Goal: Task Accomplishment & Management: Manage account settings

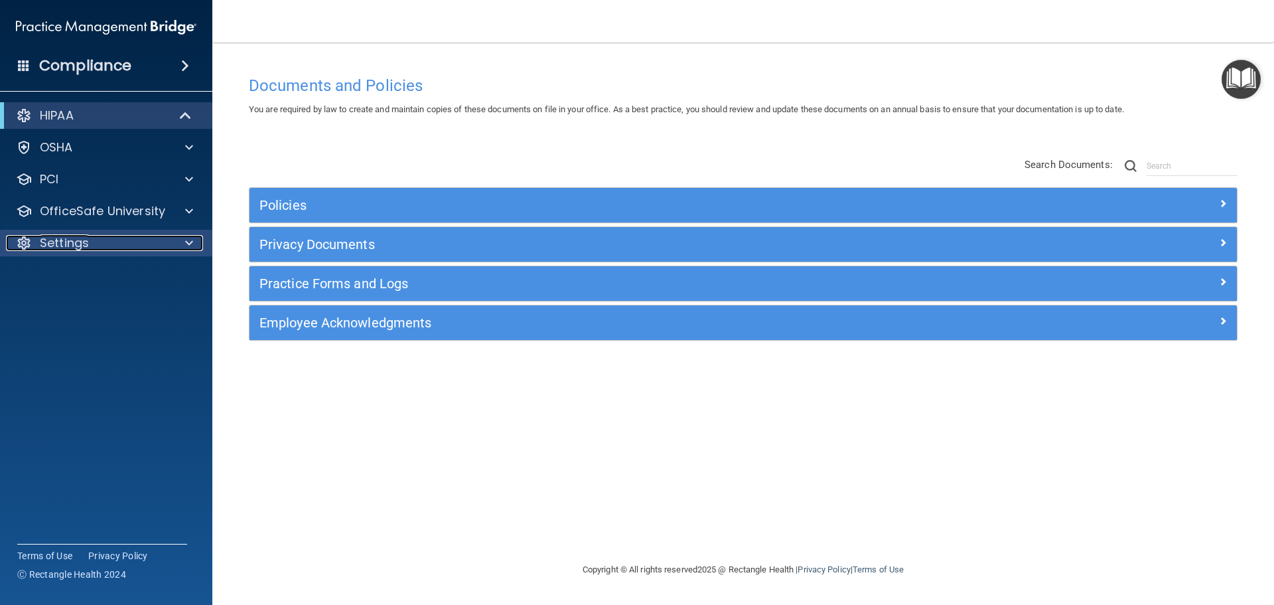
click at [106, 242] on div "Settings" at bounding box center [88, 243] width 165 height 16
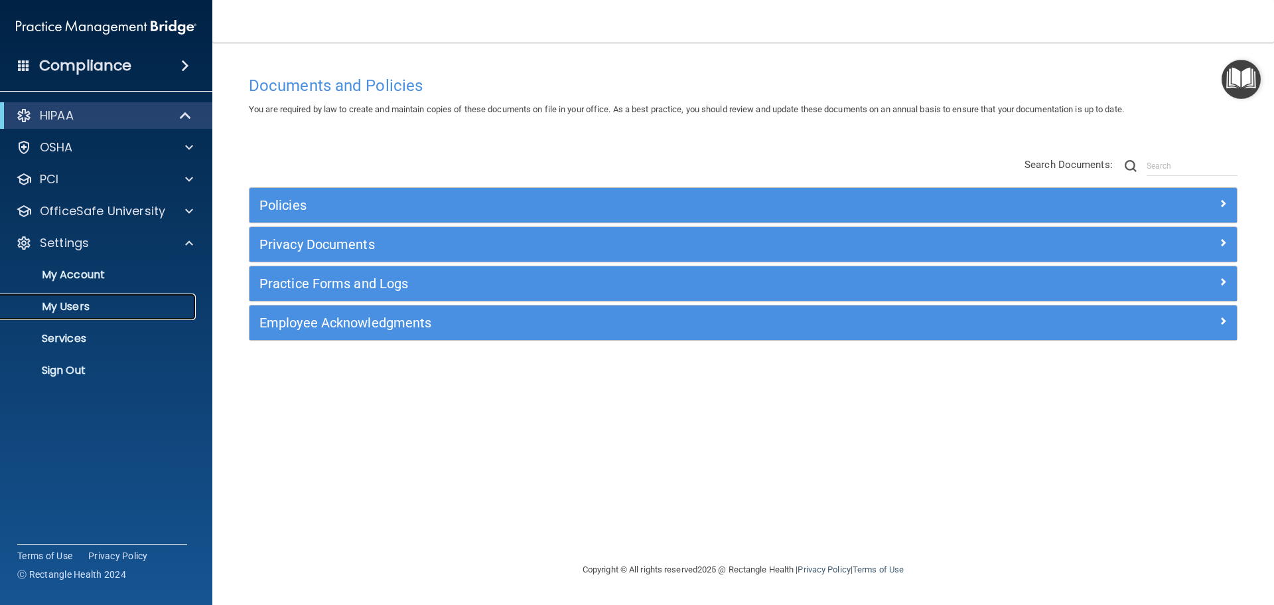
click at [89, 311] on p "My Users" at bounding box center [99, 306] width 181 height 13
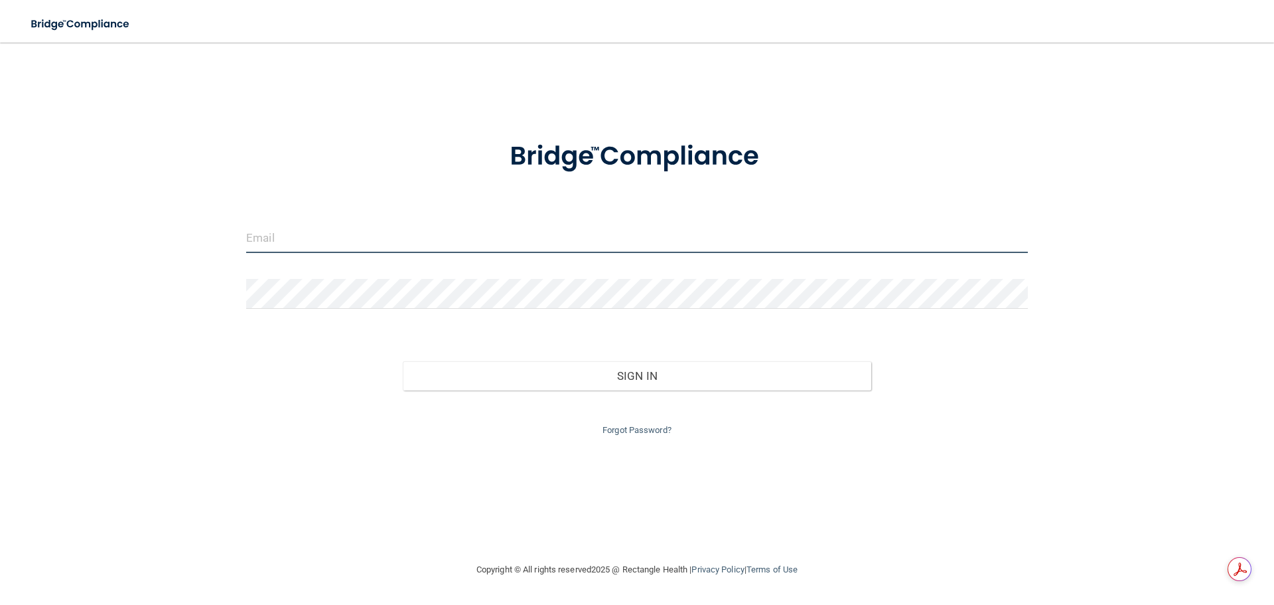
click at [360, 238] on input "email" at bounding box center [637, 238] width 782 height 30
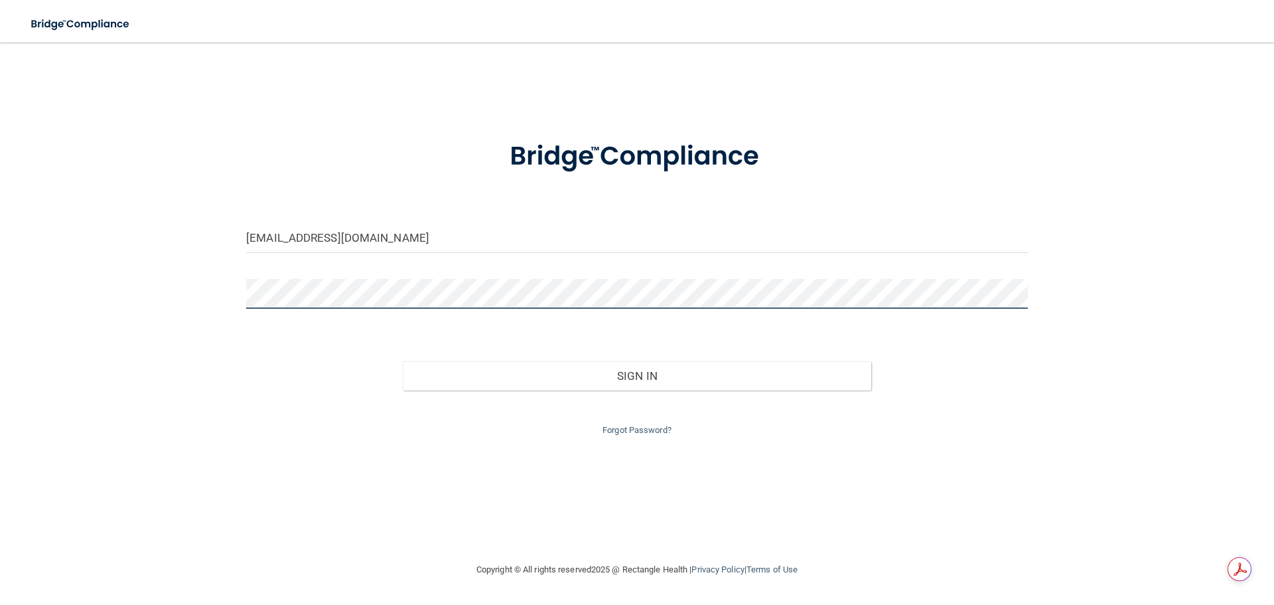
click at [403, 361] on button "Sign In" at bounding box center [637, 375] width 469 height 29
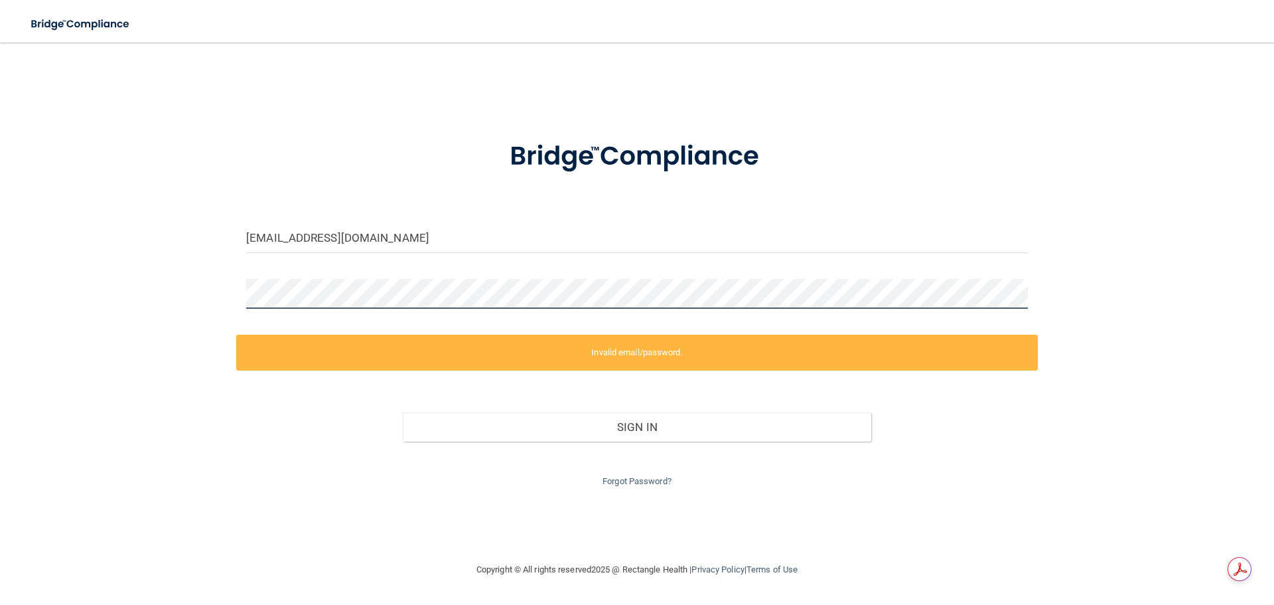
click at [196, 275] on div "[EMAIL_ADDRESS][DOMAIN_NAME] Invalid email/password. You don't have permission …" at bounding box center [637, 302] width 1221 height 492
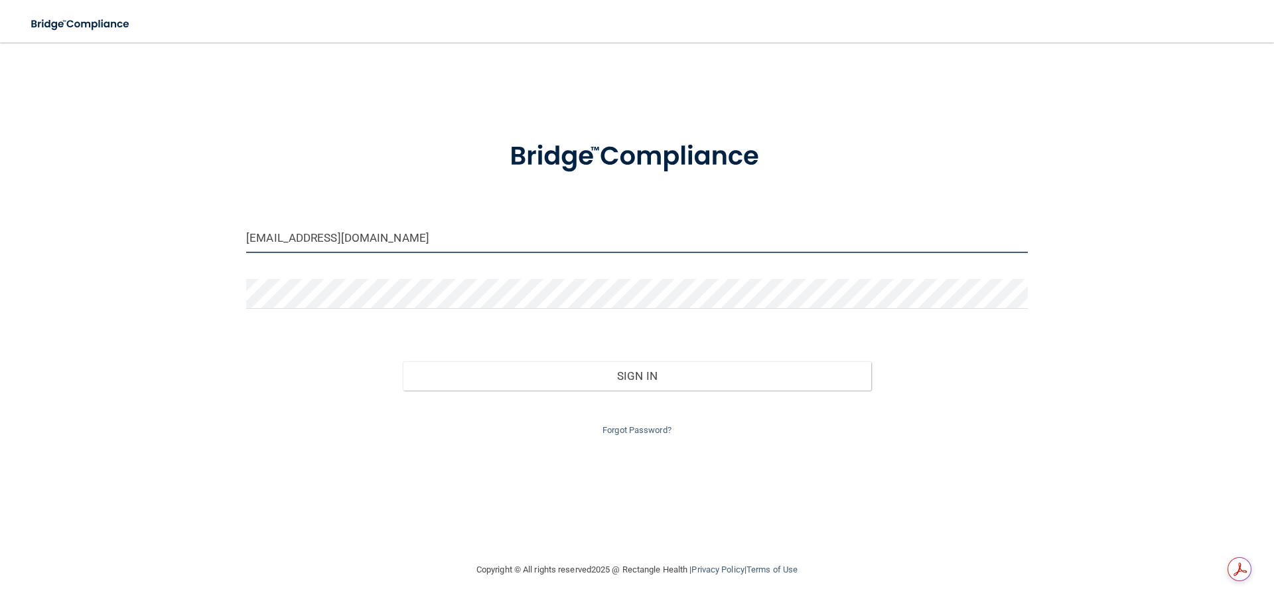
click at [510, 241] on input "[EMAIL_ADDRESS][DOMAIN_NAME]" at bounding box center [637, 238] width 782 height 30
type input "[EMAIL_ADDRESS][DOMAIN_NAME]"
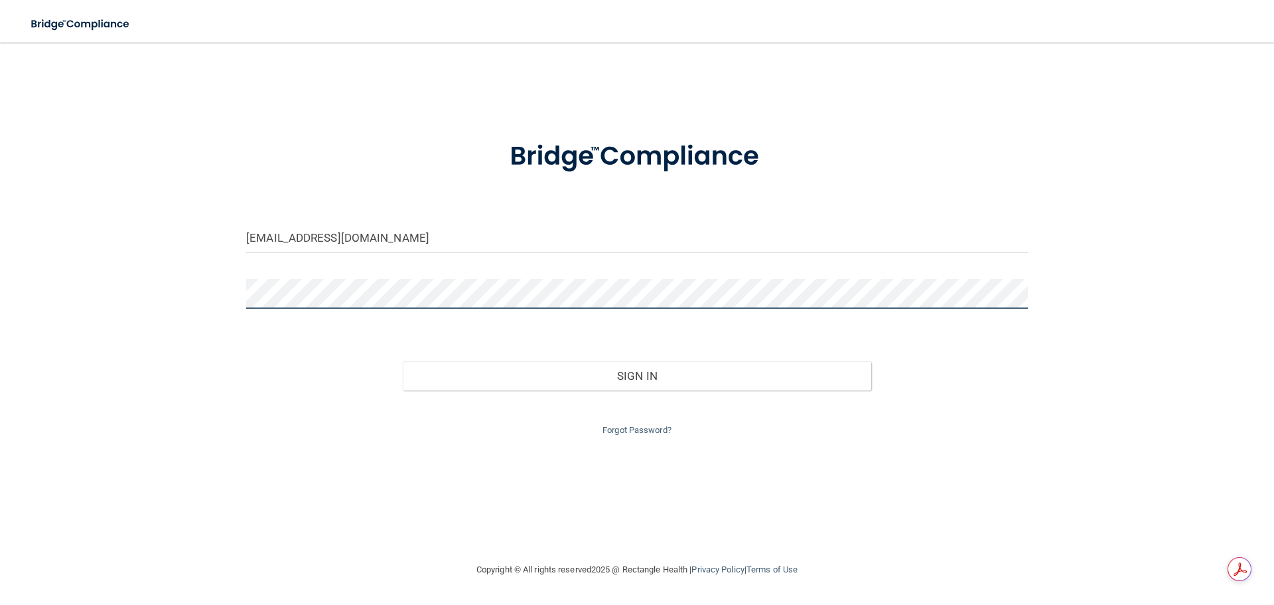
click at [403, 361] on button "Sign In" at bounding box center [637, 375] width 469 height 29
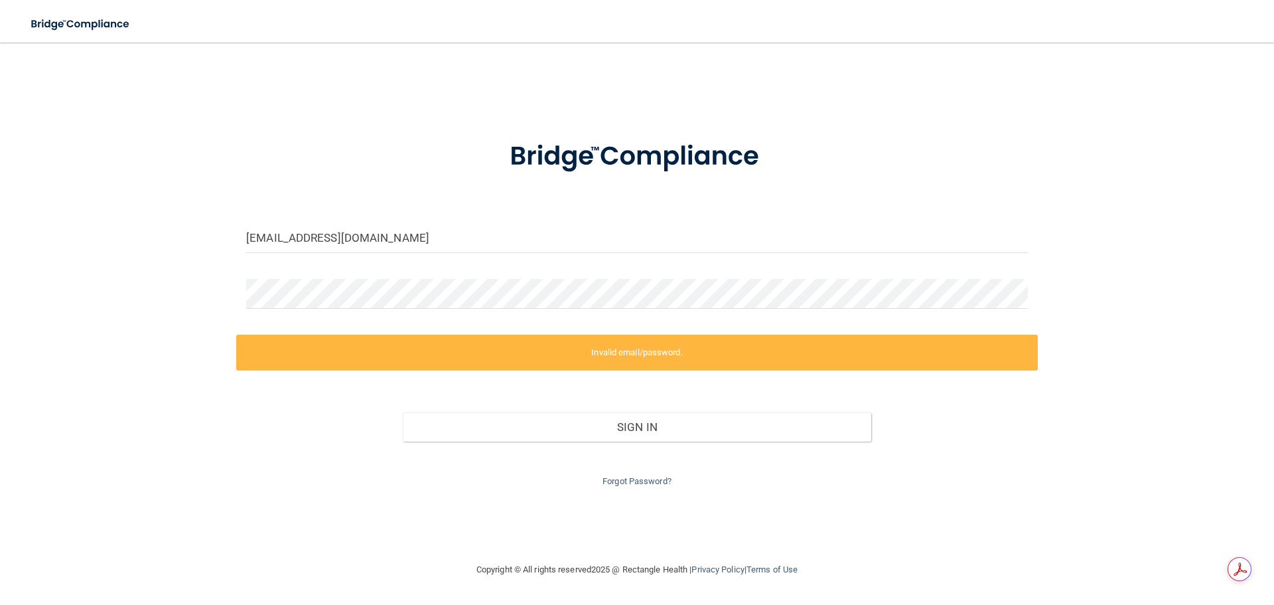
drag, startPoint x: 633, startPoint y: 356, endPoint x: 622, endPoint y: 349, distance: 12.5
click at [633, 356] on label "Invalid email/password." at bounding box center [637, 352] width 802 height 36
click at [150, 256] on div "[EMAIL_ADDRESS][DOMAIN_NAME] Invalid email/password. You don't have permission …" at bounding box center [637, 302] width 1221 height 492
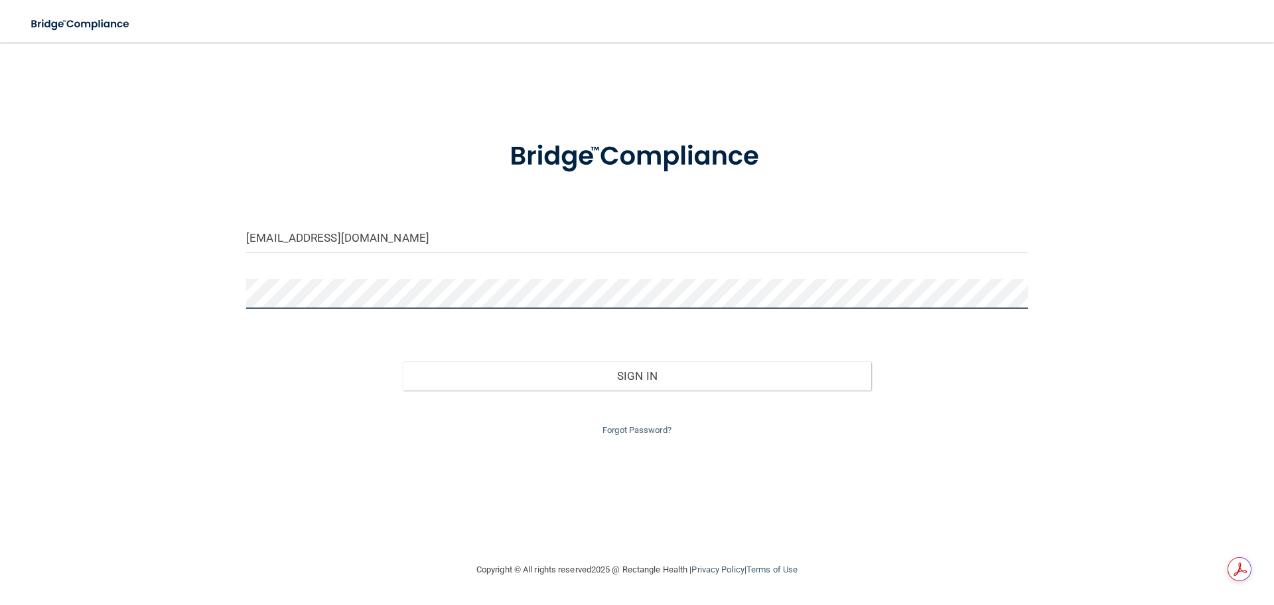
click at [403, 361] on button "Sign In" at bounding box center [637, 375] width 469 height 29
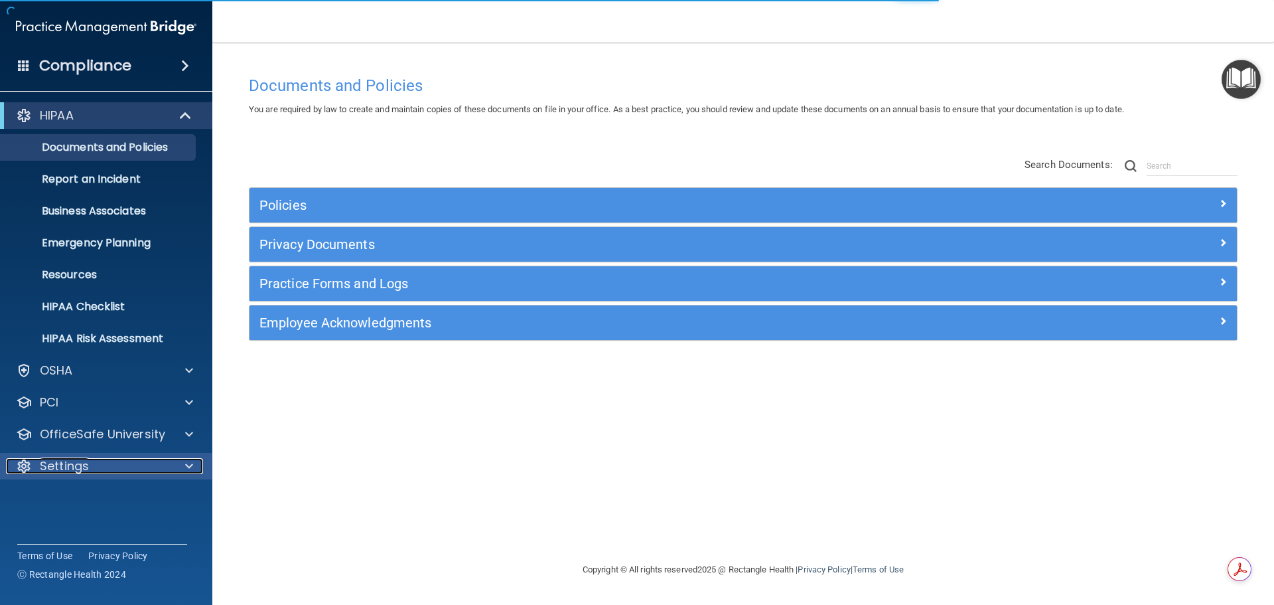
click at [87, 467] on p "Settings" at bounding box center [64, 466] width 49 height 16
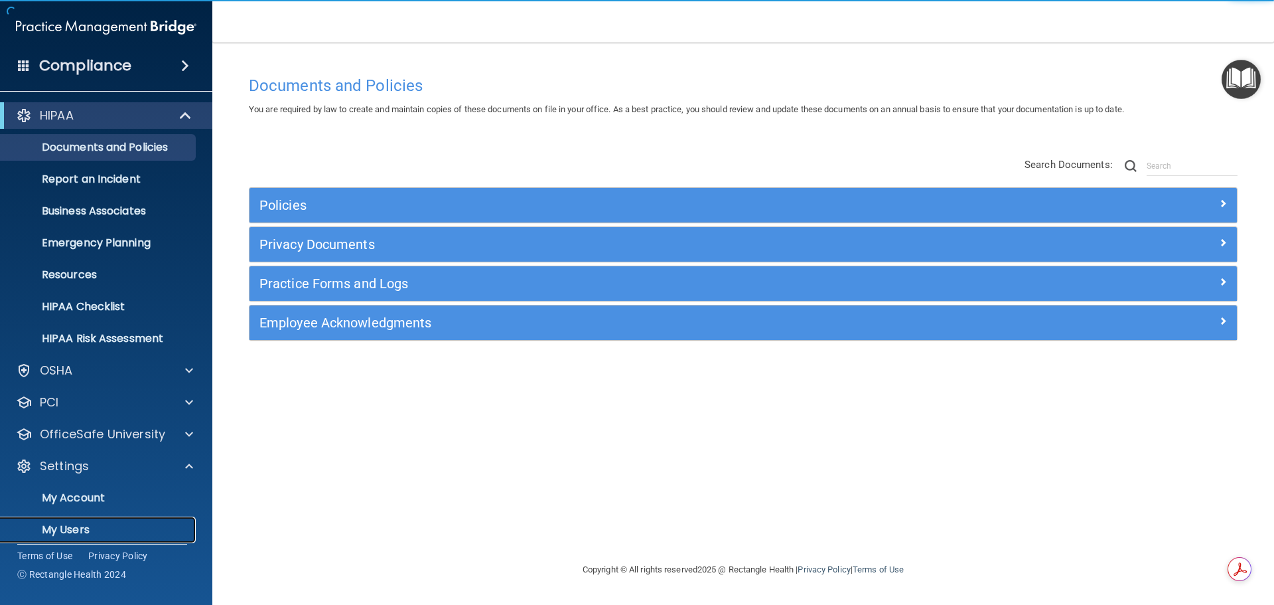
click at [78, 528] on p "My Users" at bounding box center [99, 529] width 181 height 13
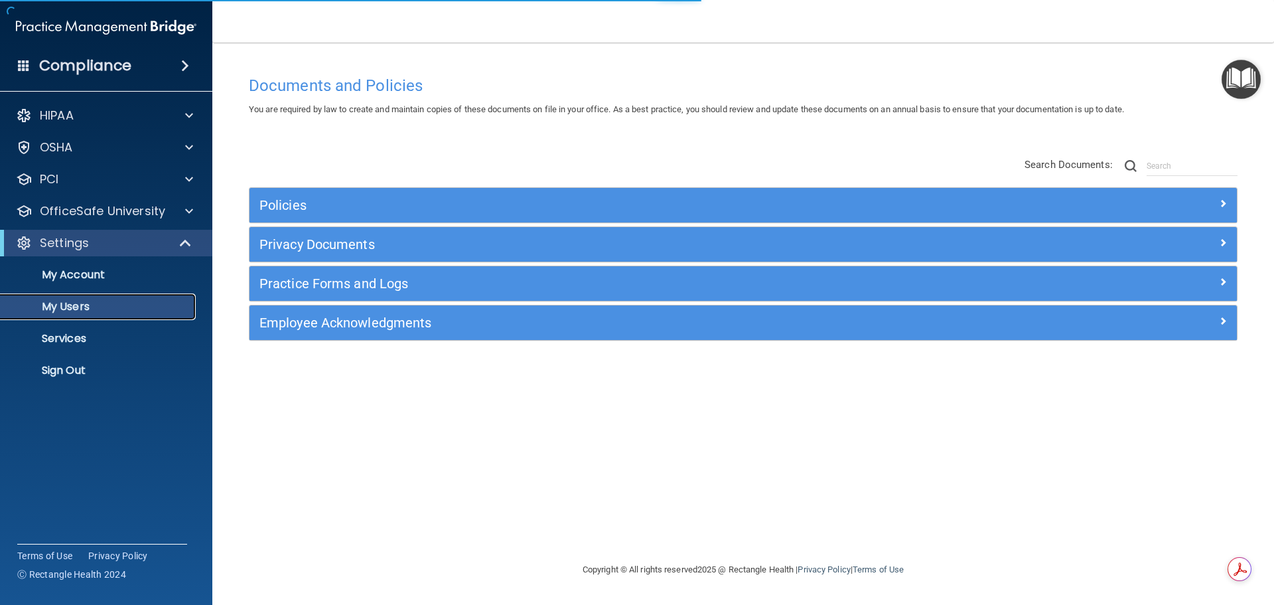
select select "20"
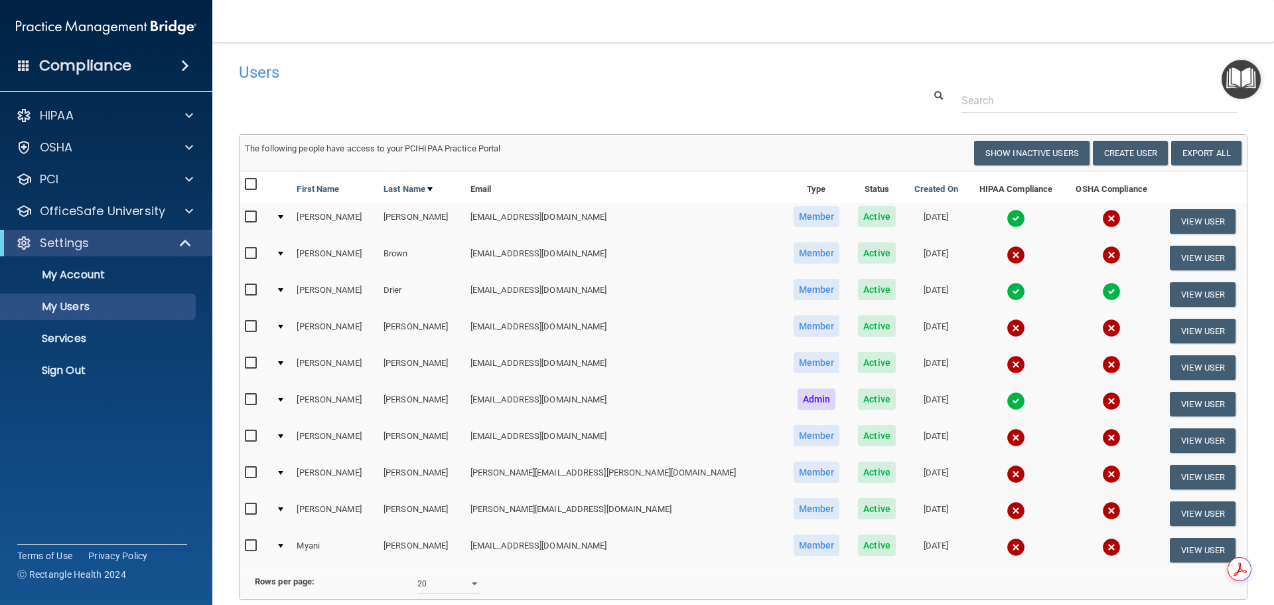
click at [252, 215] on input "checkbox" at bounding box center [252, 217] width 15 height 11
checkbox input "true"
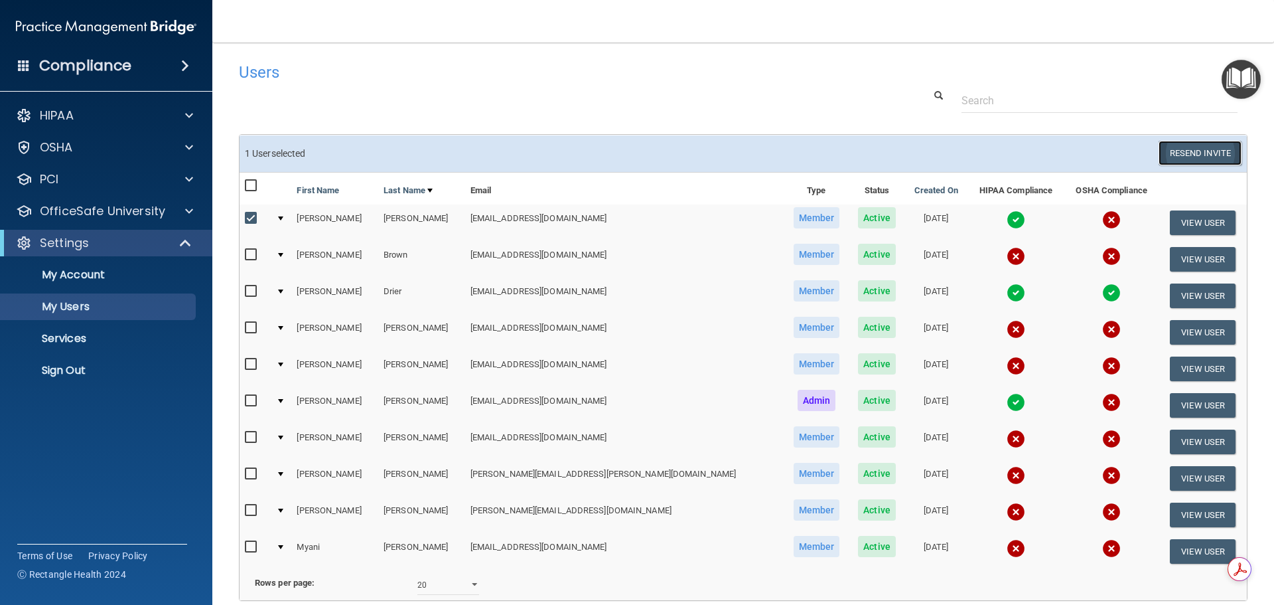
click at [1188, 151] on button "Resend Invite" at bounding box center [1200, 153] width 83 height 25
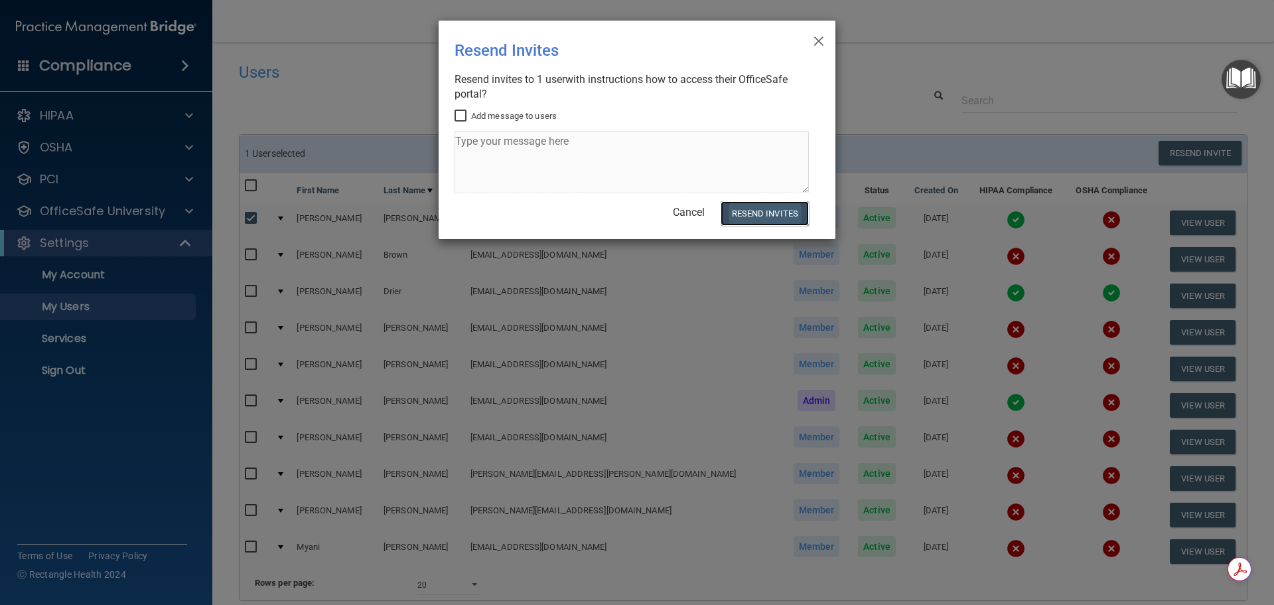
click at [778, 211] on button "Resend Invites" at bounding box center [765, 213] width 88 height 25
click at [459, 114] on input "Add message to users" at bounding box center [462, 116] width 15 height 11
checkbox input "true"
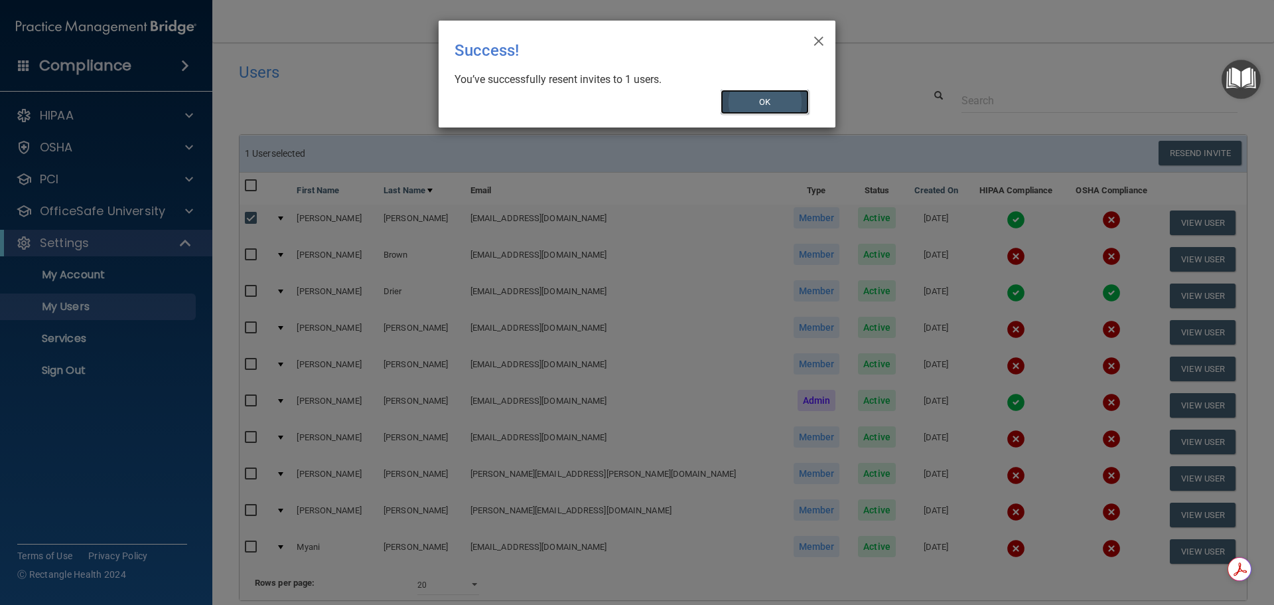
click at [766, 102] on button "OK" at bounding box center [765, 102] width 89 height 25
